Goal: Task Accomplishment & Management: Manage account settings

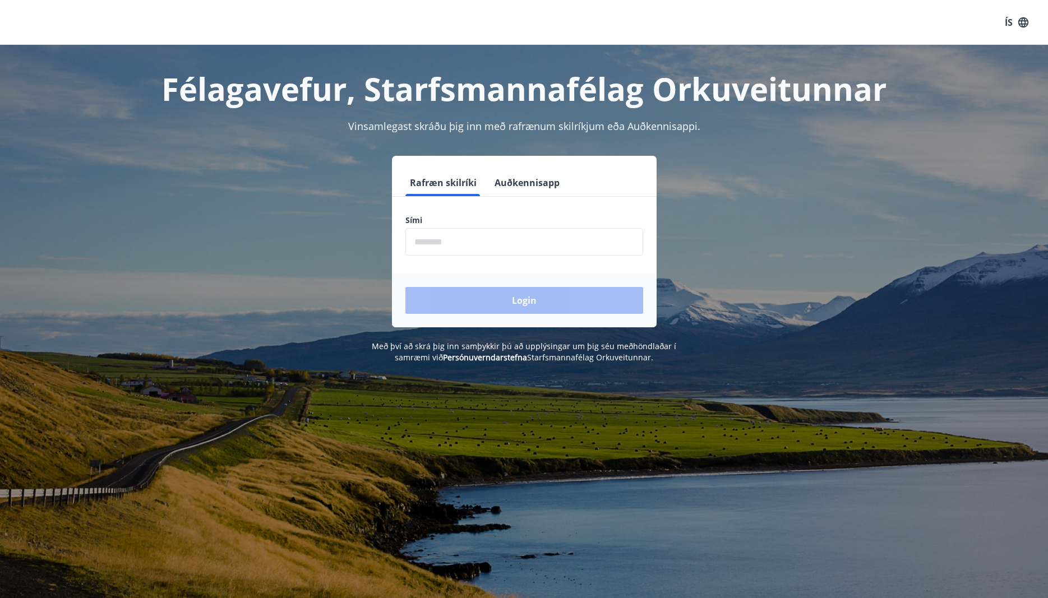
click at [562, 242] on input "phone" at bounding box center [524, 241] width 238 height 27
type input "********"
click at [405, 287] on button "Login" at bounding box center [524, 300] width 238 height 27
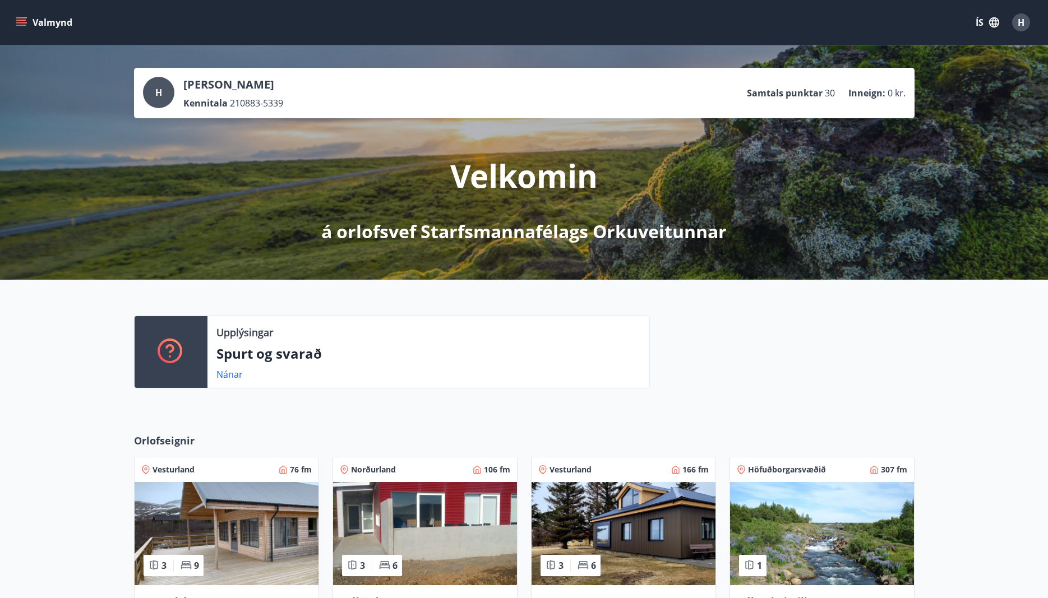
click at [14, 19] on button "Valmynd" at bounding box center [44, 22] width 63 height 20
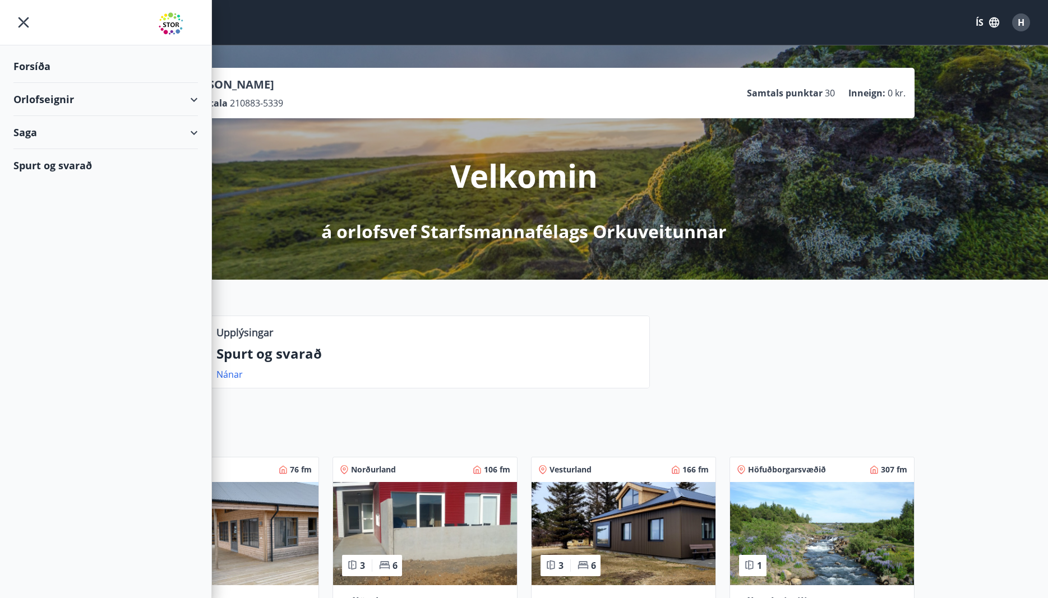
click at [193, 99] on div "Orlofseignir" at bounding box center [105, 99] width 184 height 33
click at [188, 178] on div "Saga" at bounding box center [105, 179] width 184 height 33
click at [71, 218] on div "Bókanir" at bounding box center [105, 208] width 167 height 24
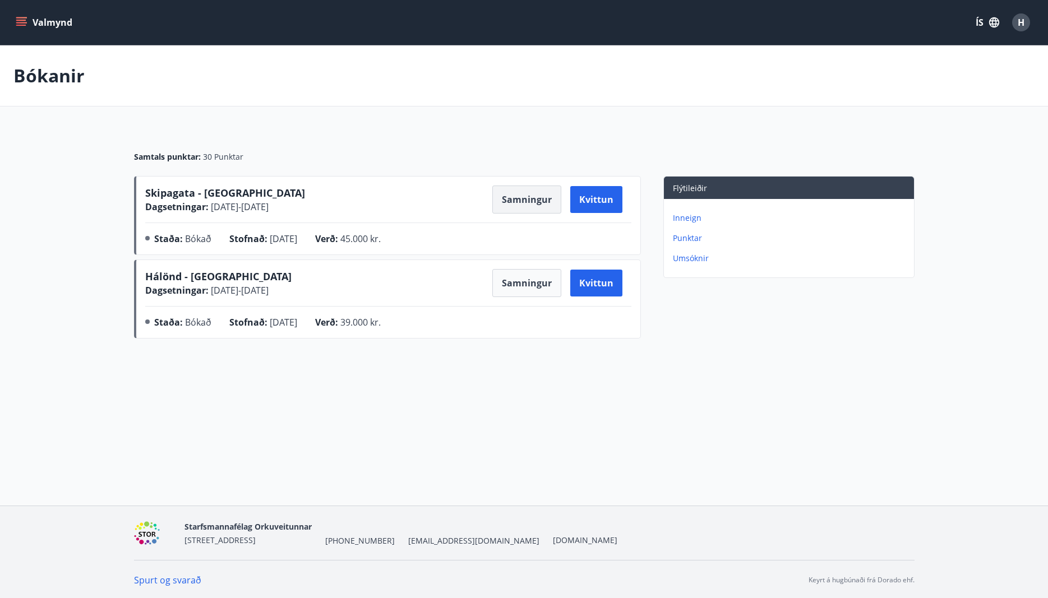
click at [537, 209] on button "Samningur" at bounding box center [526, 200] width 69 height 28
